Goal: Information Seeking & Learning: Learn about a topic

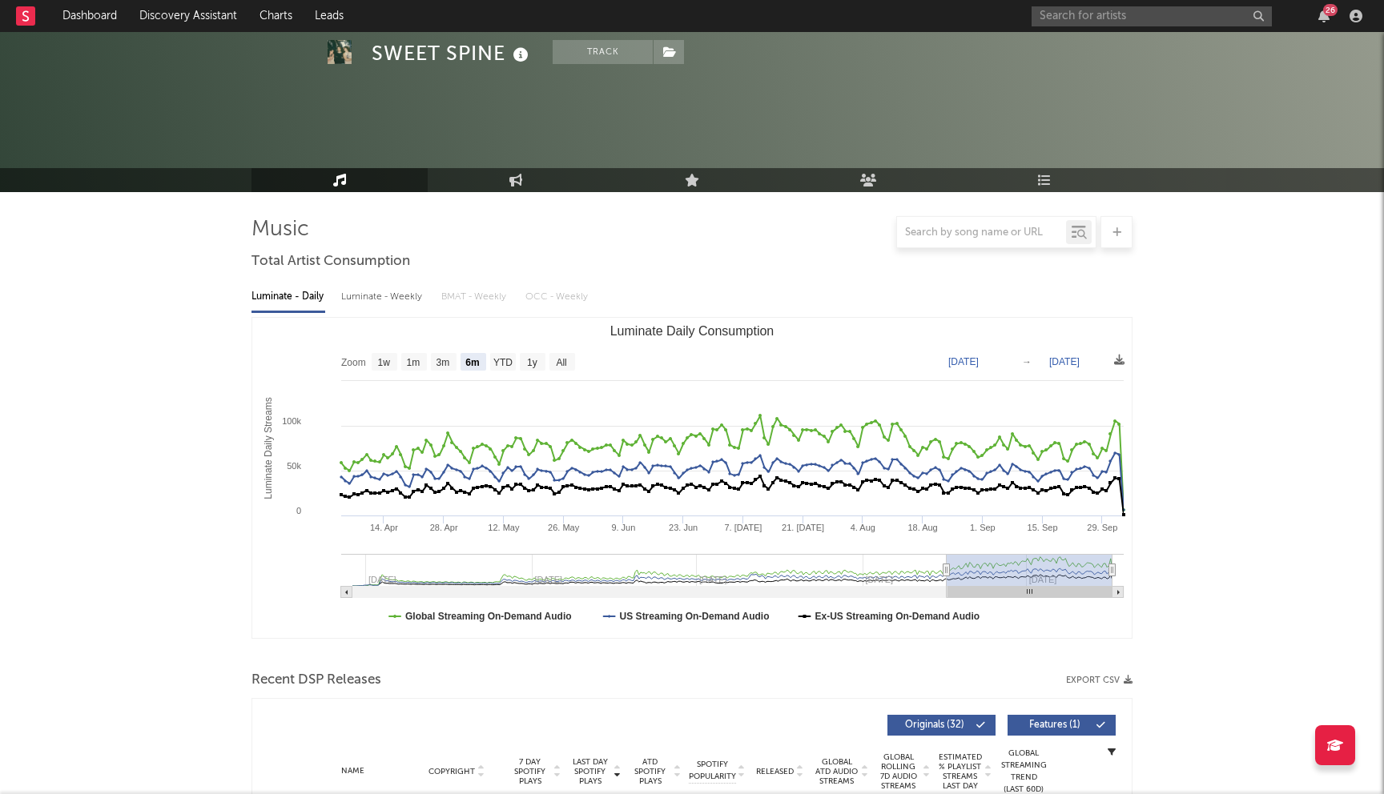
select select "6m"
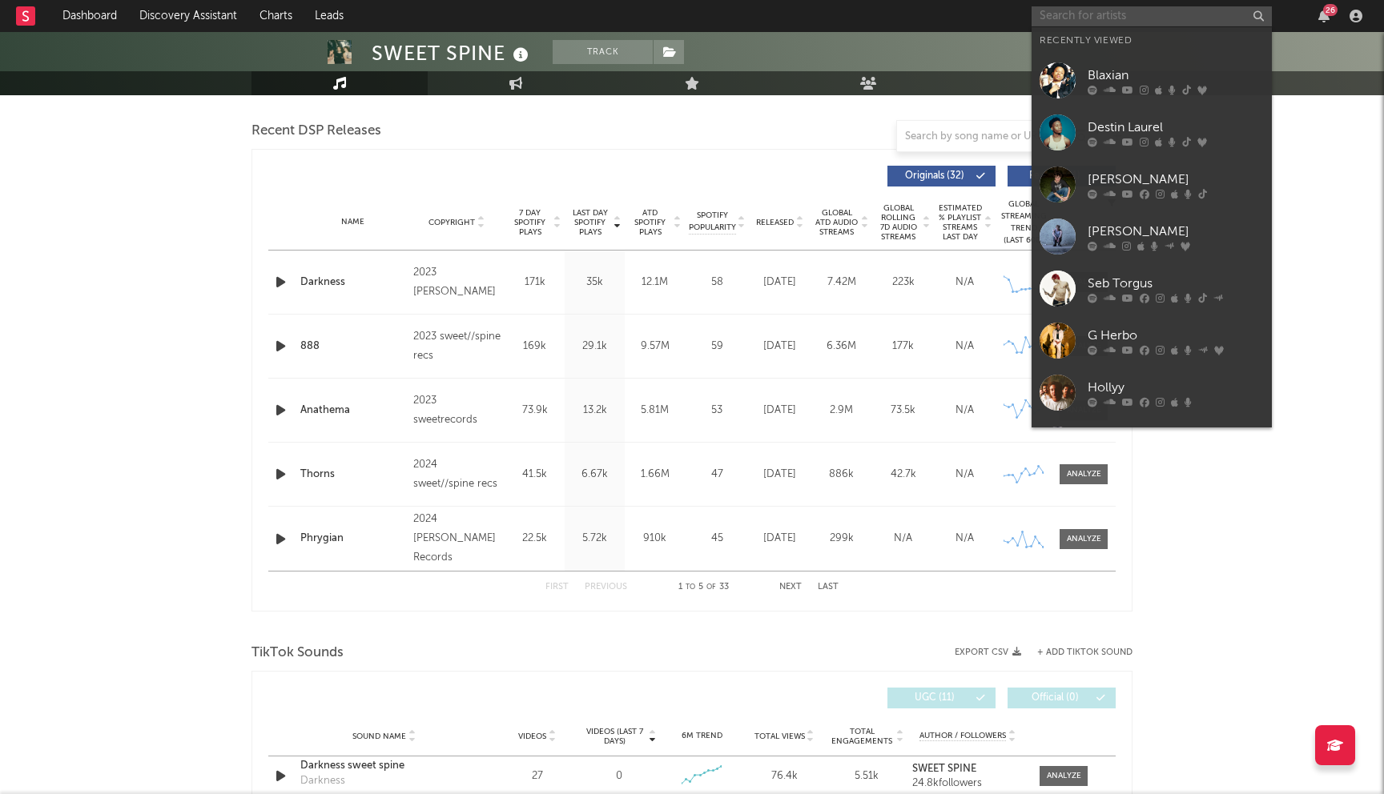
click at [1135, 14] on input "text" at bounding box center [1151, 16] width 240 height 20
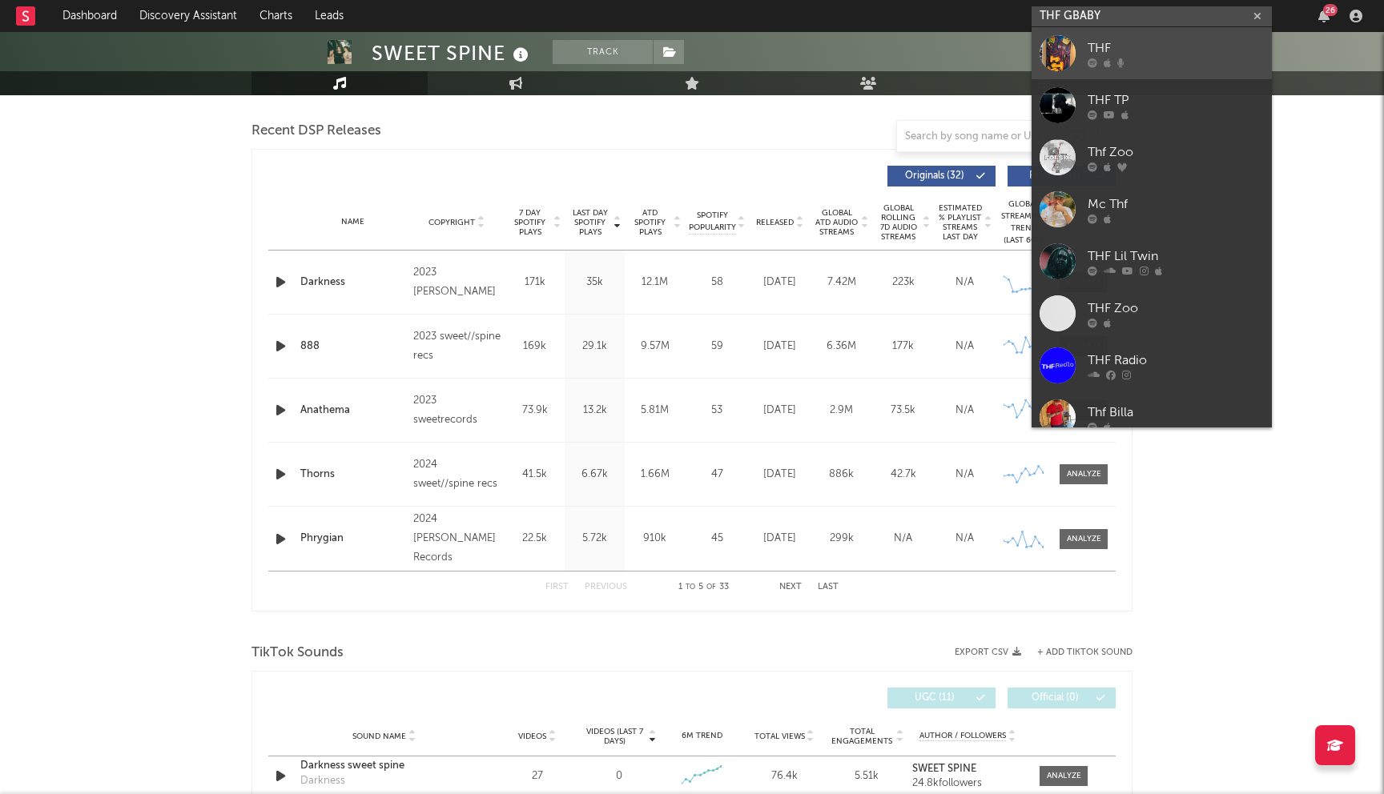
type input "THF GBABY"
click at [1176, 55] on div "THF" at bounding box center [1175, 47] width 176 height 19
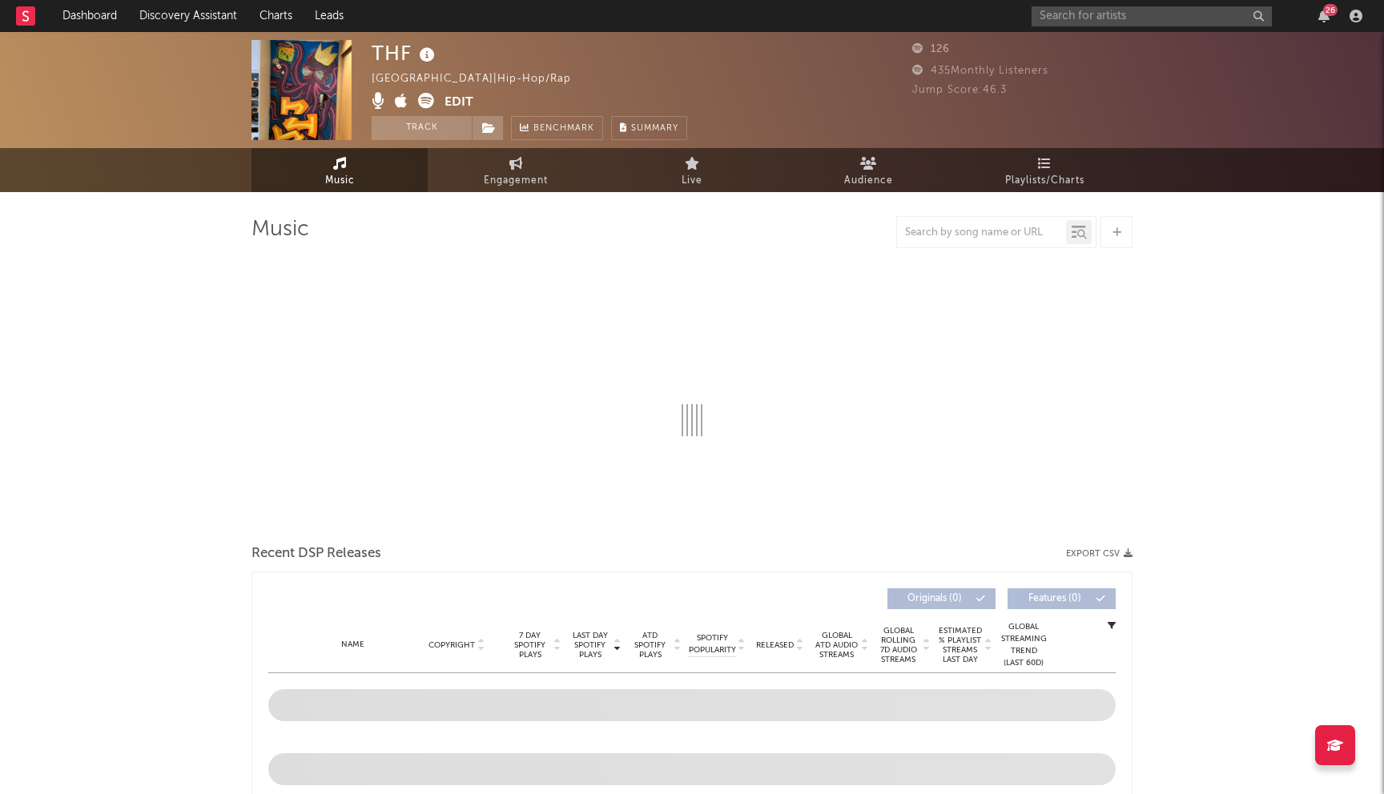
select select "6m"
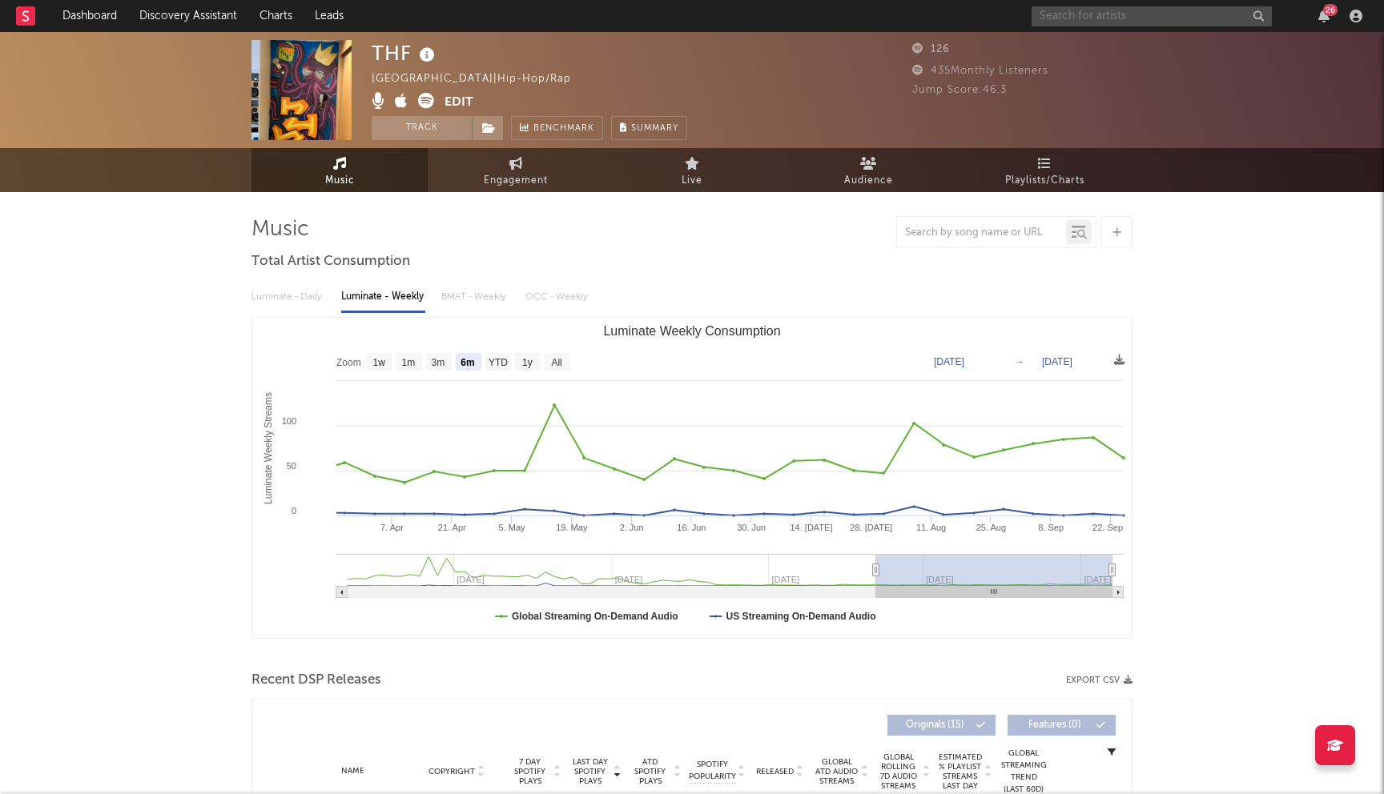
click at [1086, 15] on input "text" at bounding box center [1151, 16] width 240 height 20
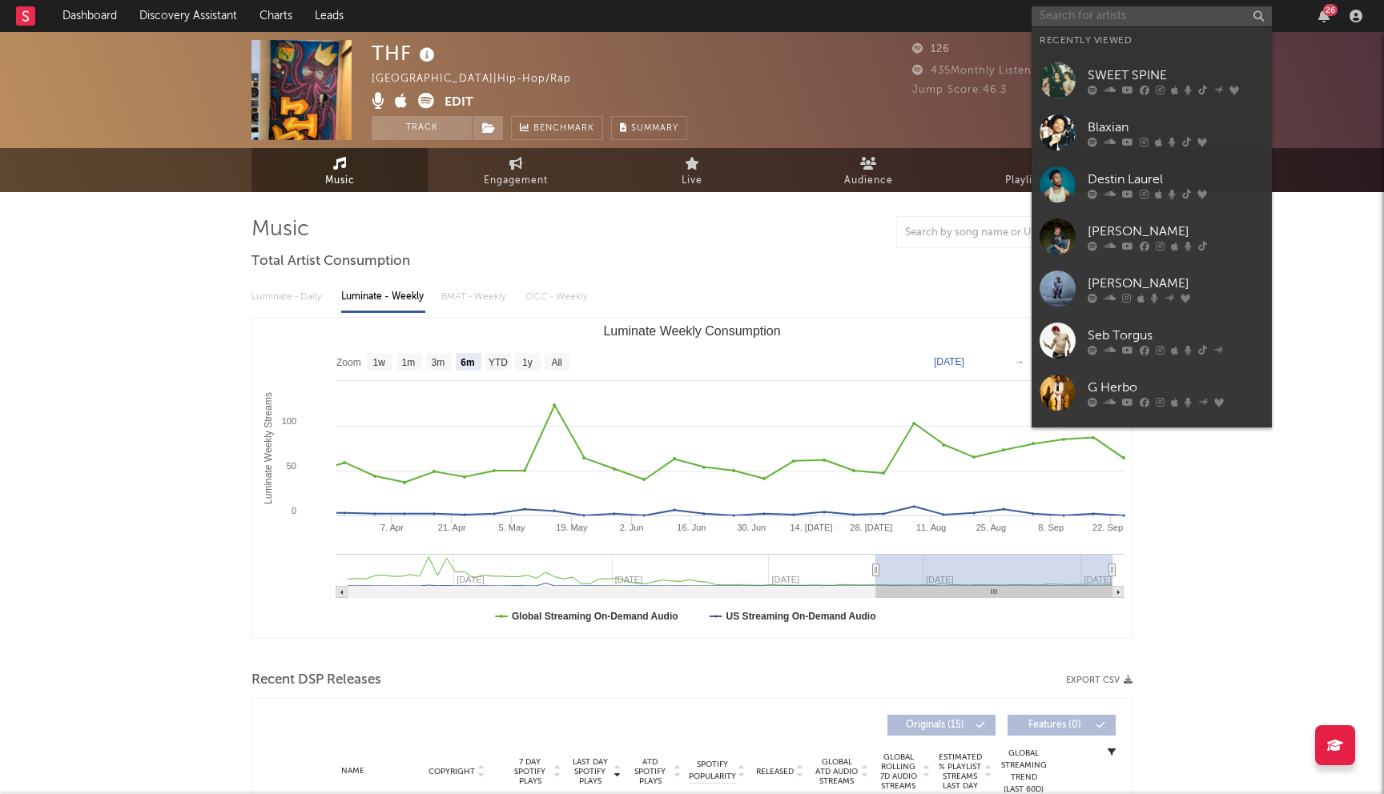
paste input "[URL][DOMAIN_NAME]"
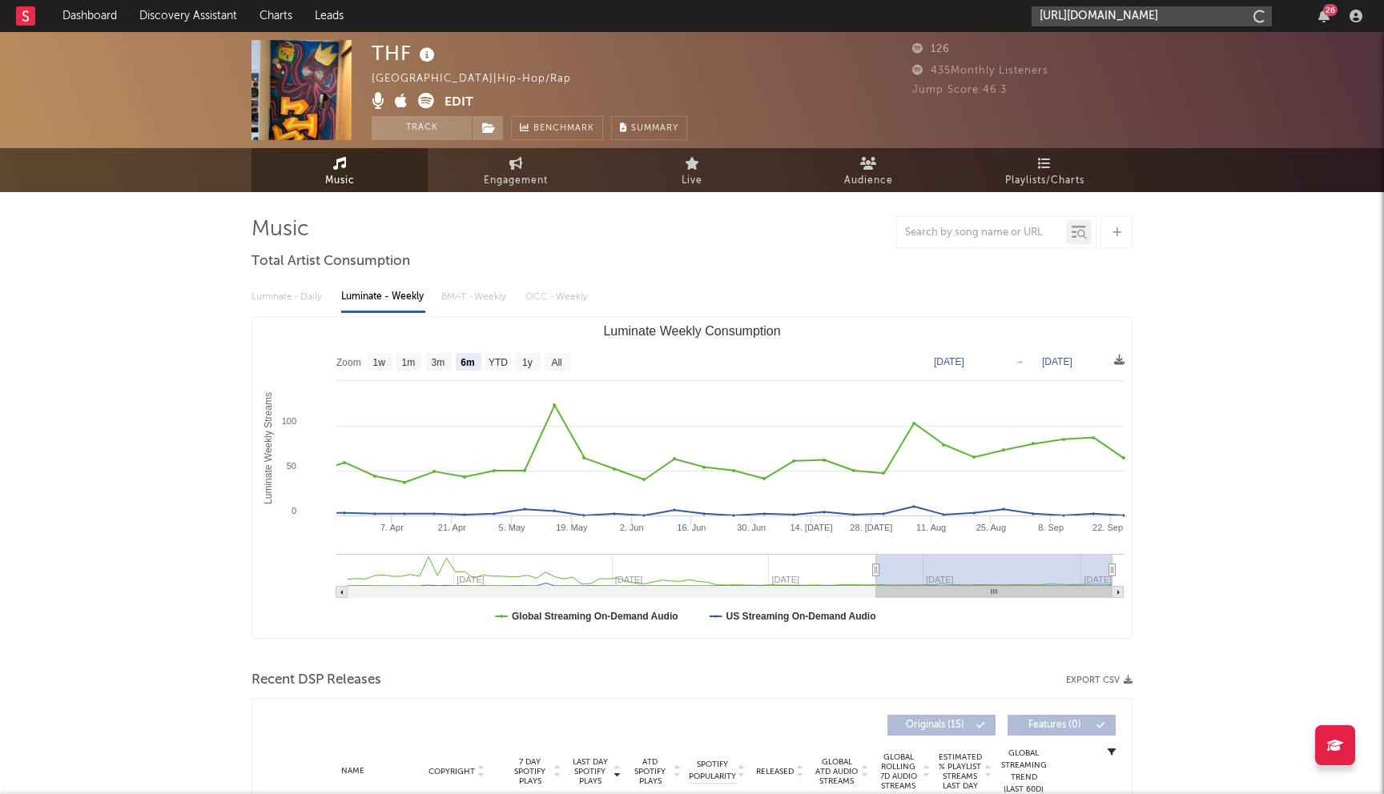
scroll to position [0, 86]
type input "[URL][DOMAIN_NAME]"
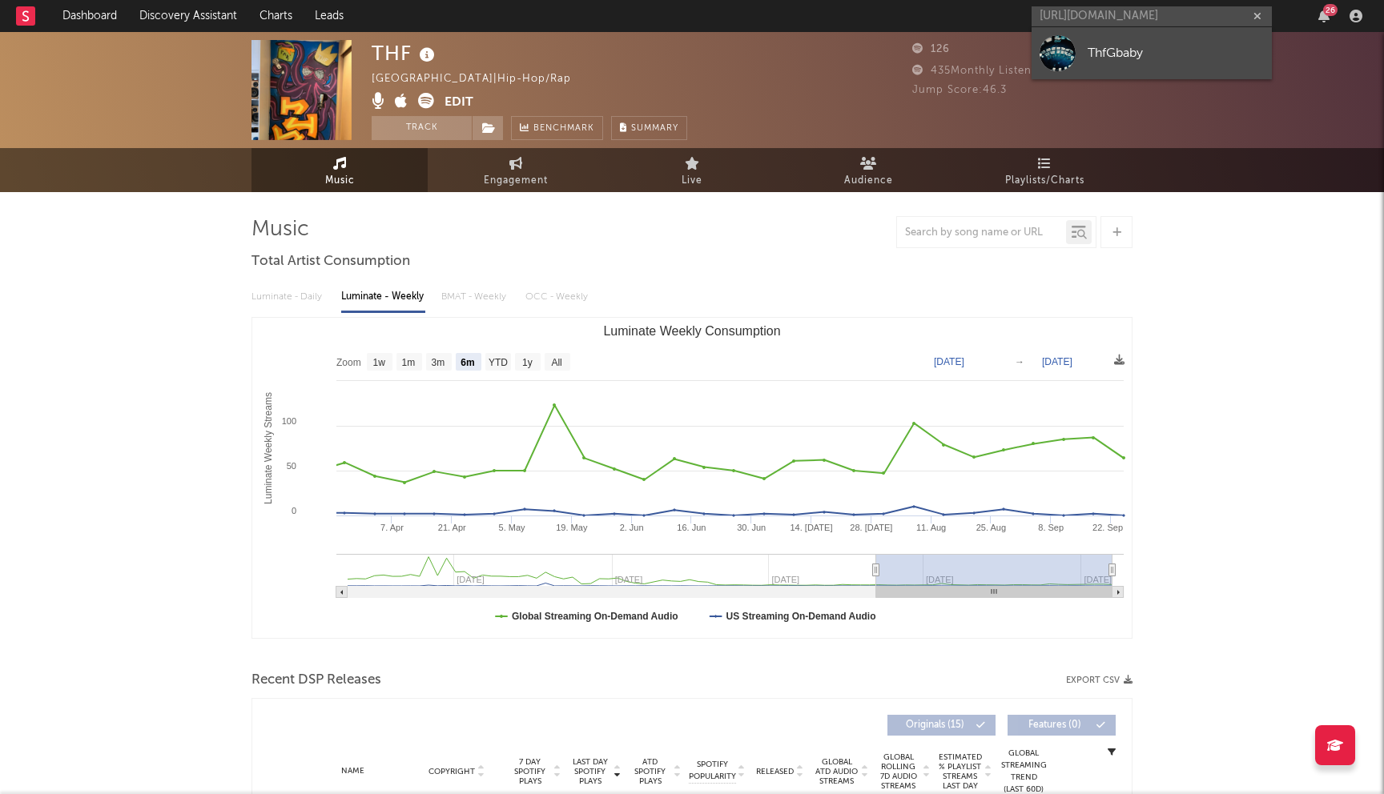
scroll to position [0, 0]
click at [1133, 34] on link "ThfGbaby" at bounding box center [1151, 53] width 240 height 52
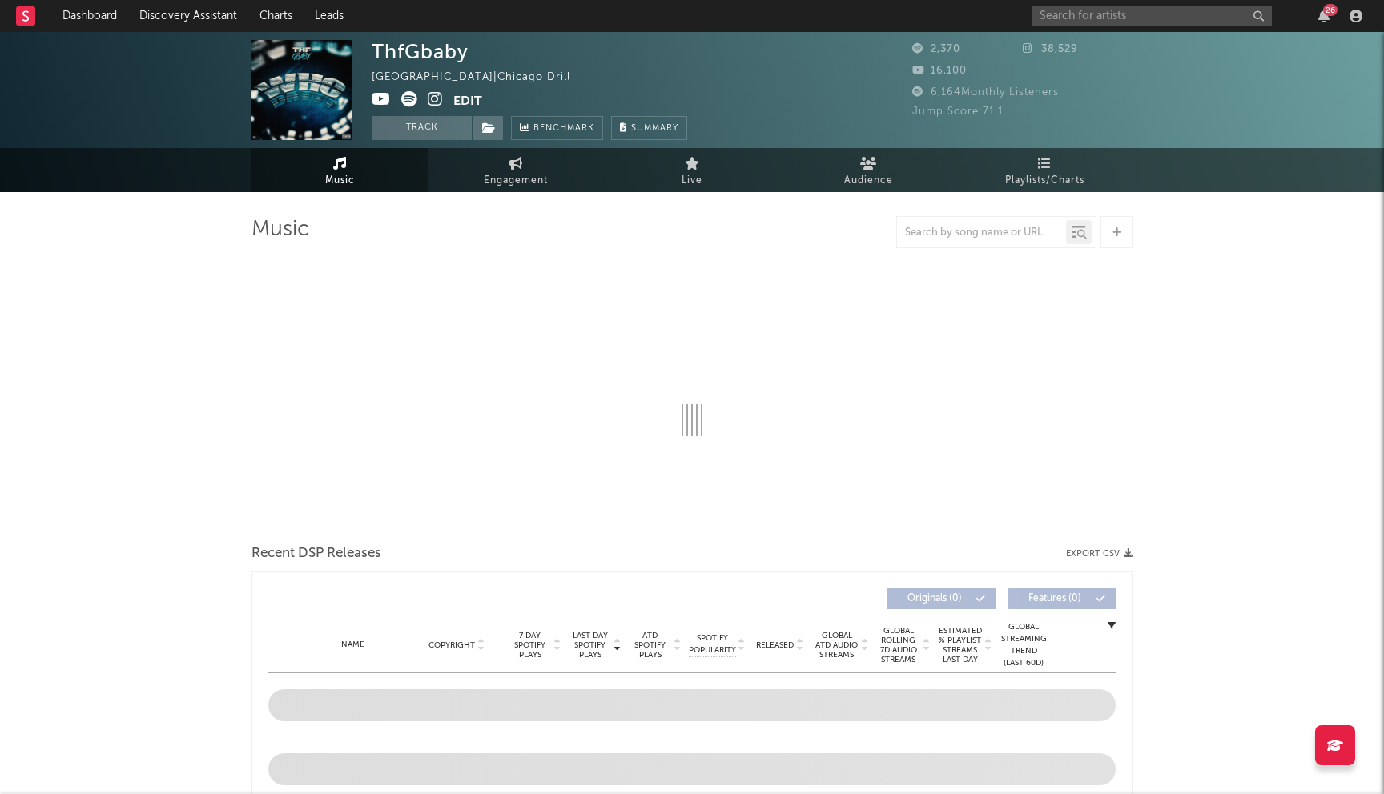
select select "6m"
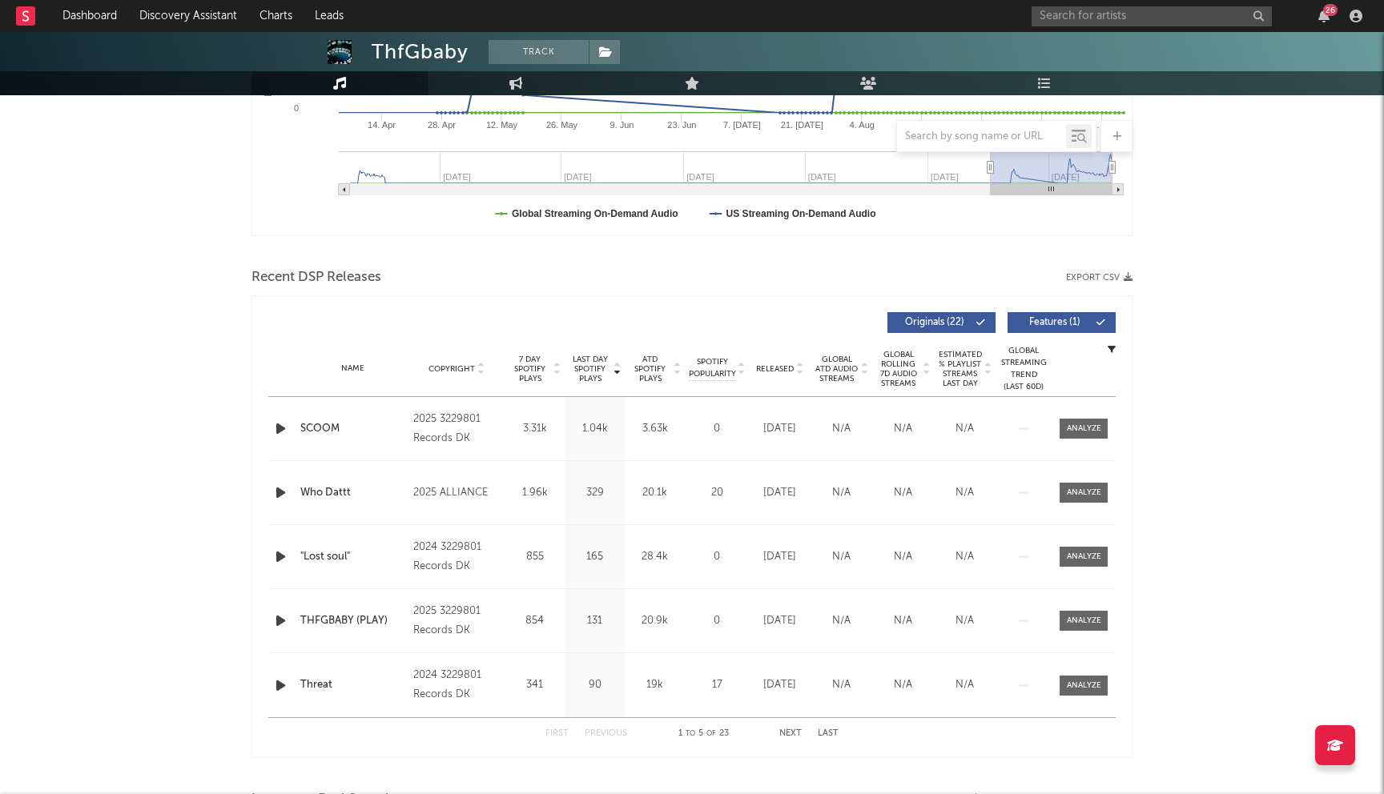
scroll to position [316, 0]
